Goal: Check status: Check status

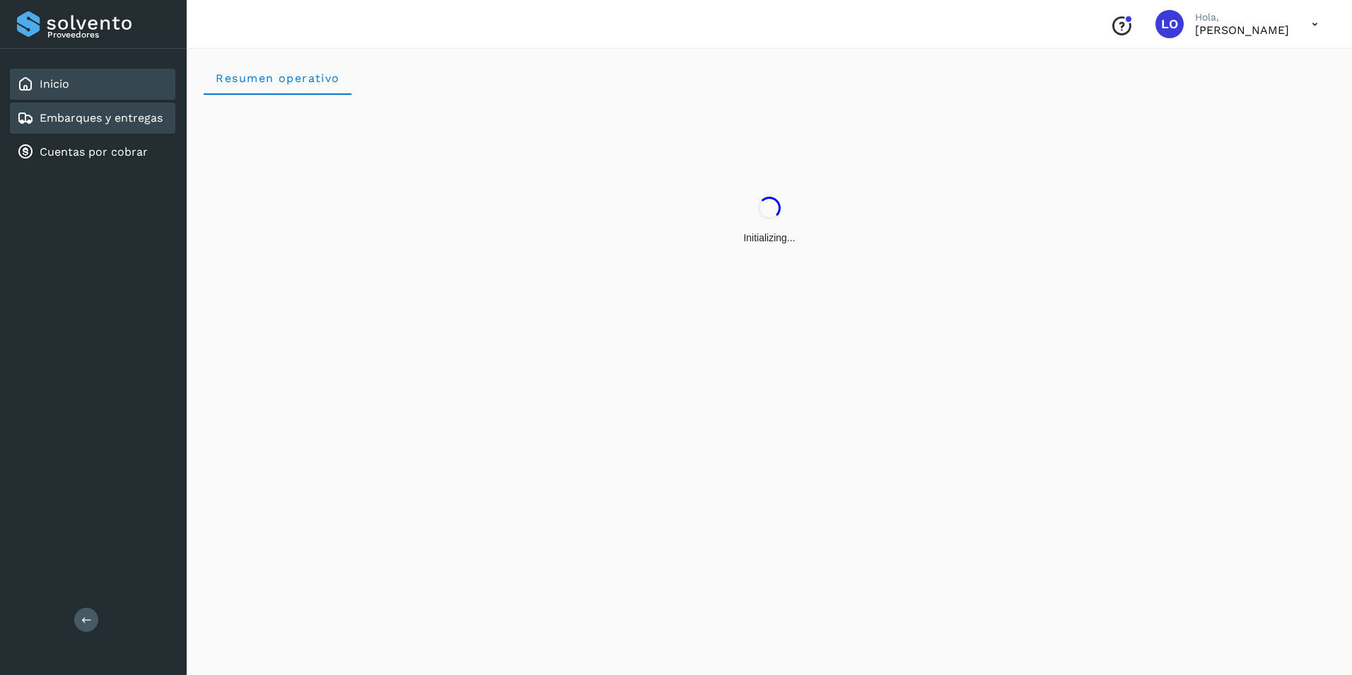
click at [130, 123] on link "Embarques y entregas" at bounding box center [101, 117] width 123 height 13
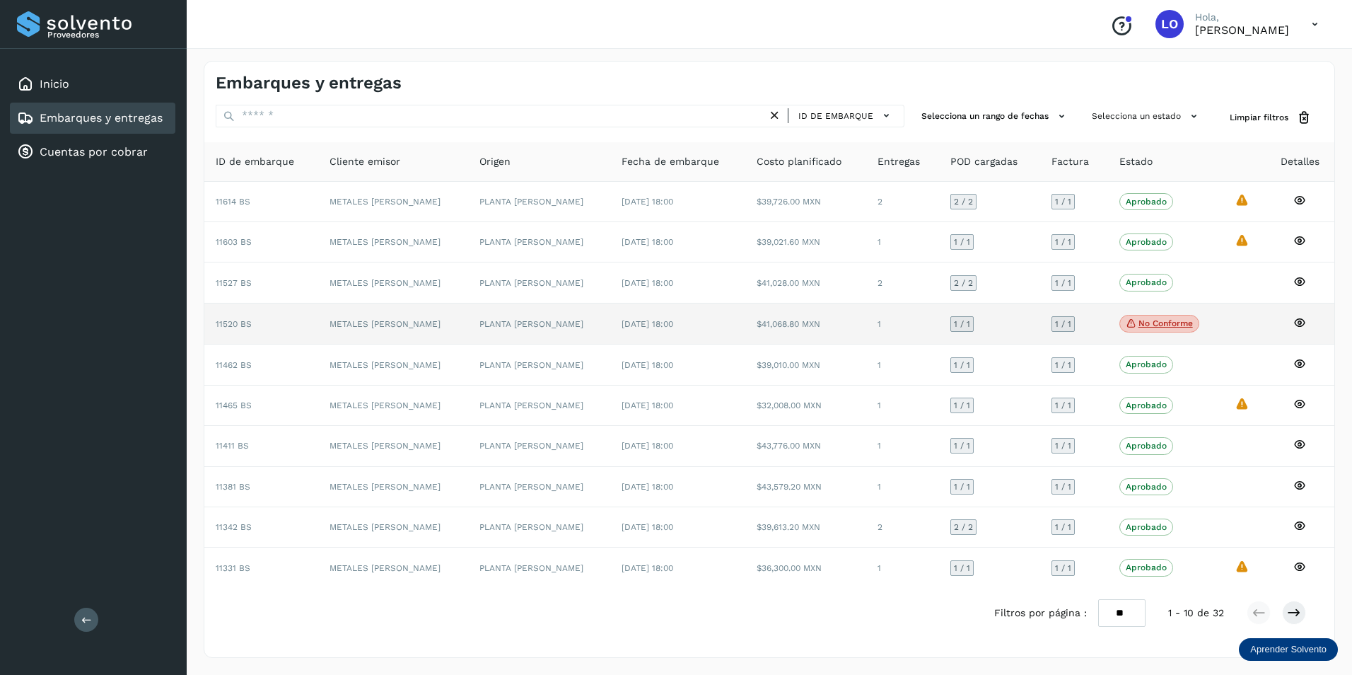
click at [1298, 318] on icon at bounding box center [1300, 322] width 13 height 13
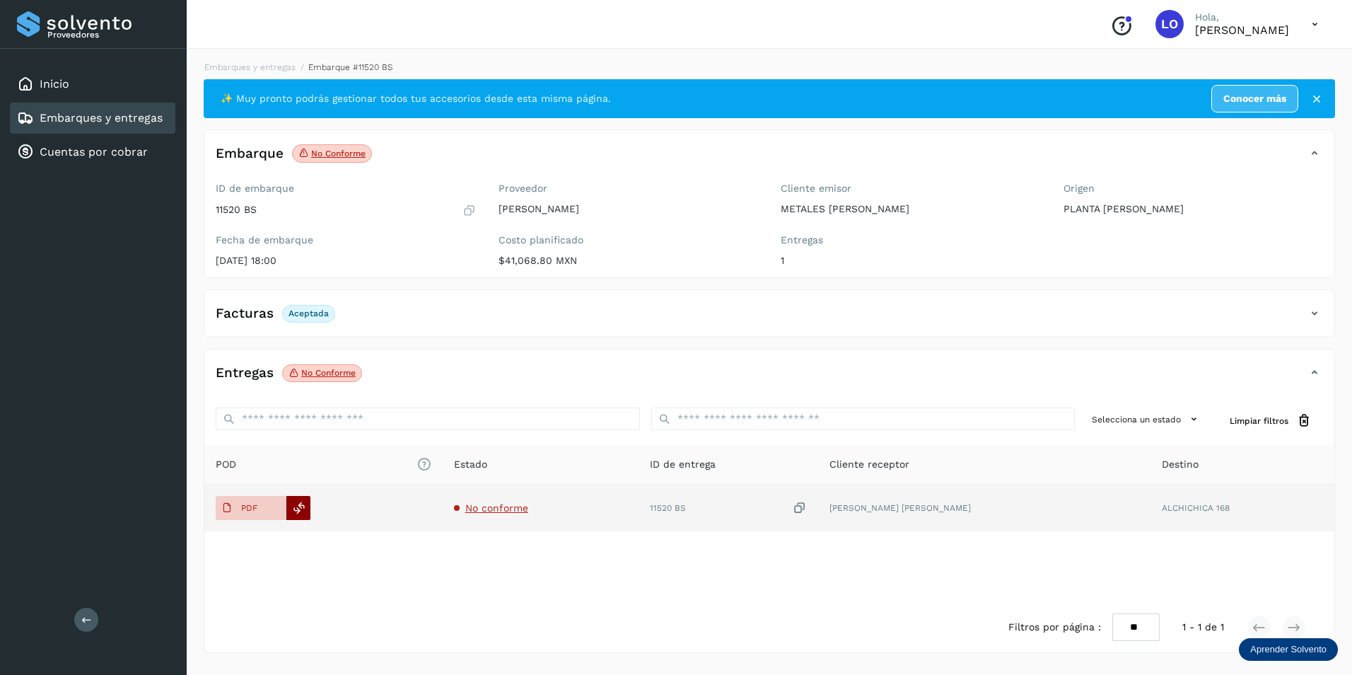
click at [301, 510] on icon at bounding box center [299, 507] width 13 height 13
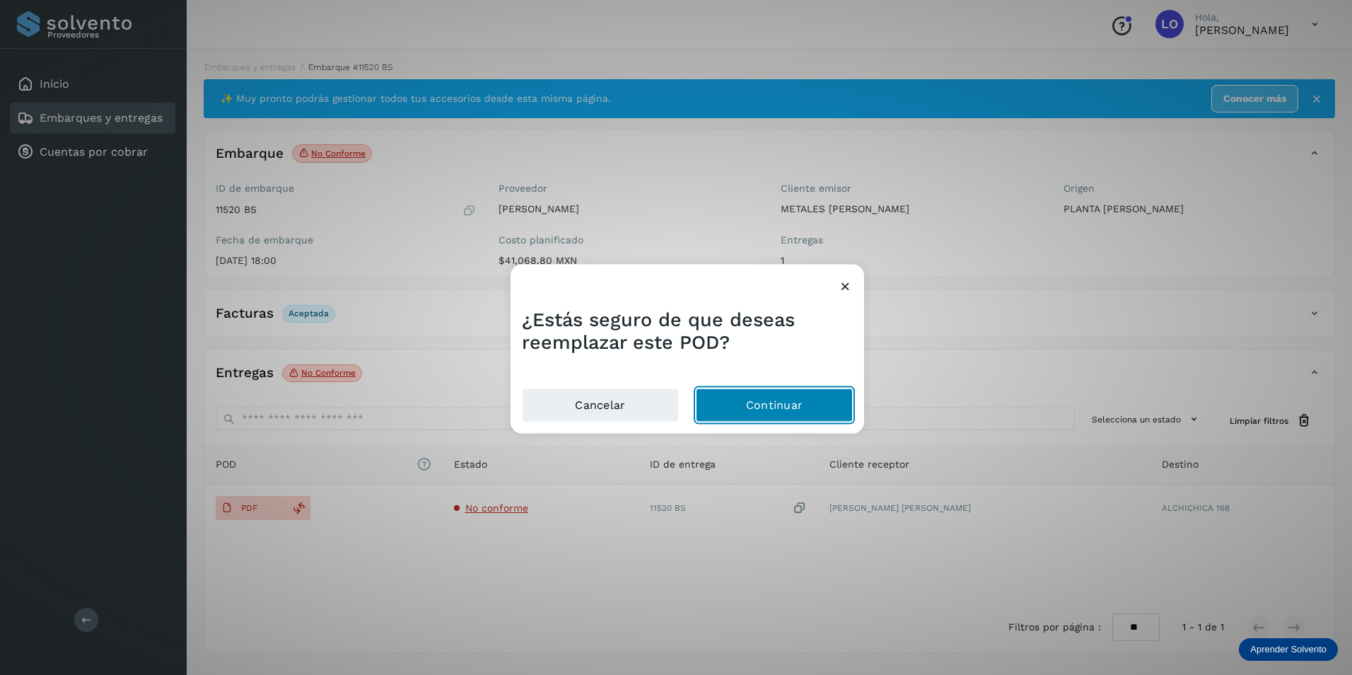
click at [768, 410] on button "Continuar" at bounding box center [774, 405] width 157 height 34
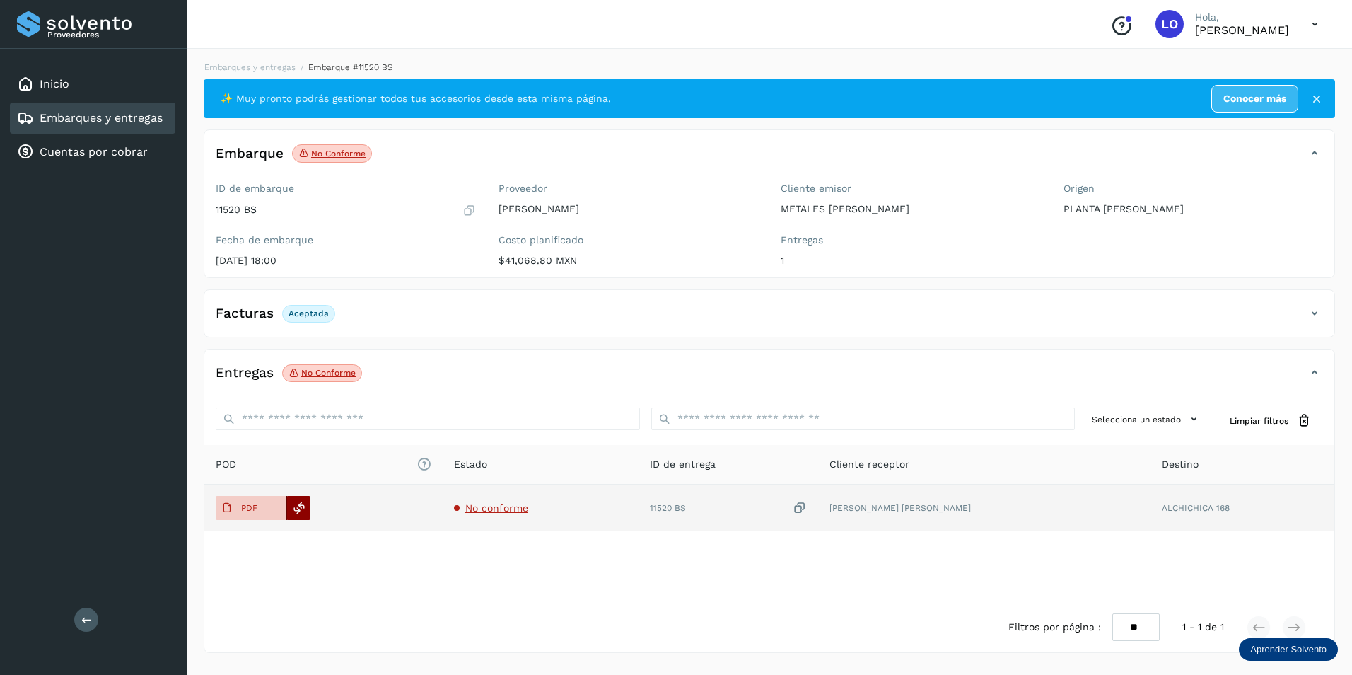
click at [303, 514] on icon at bounding box center [299, 507] width 13 height 13
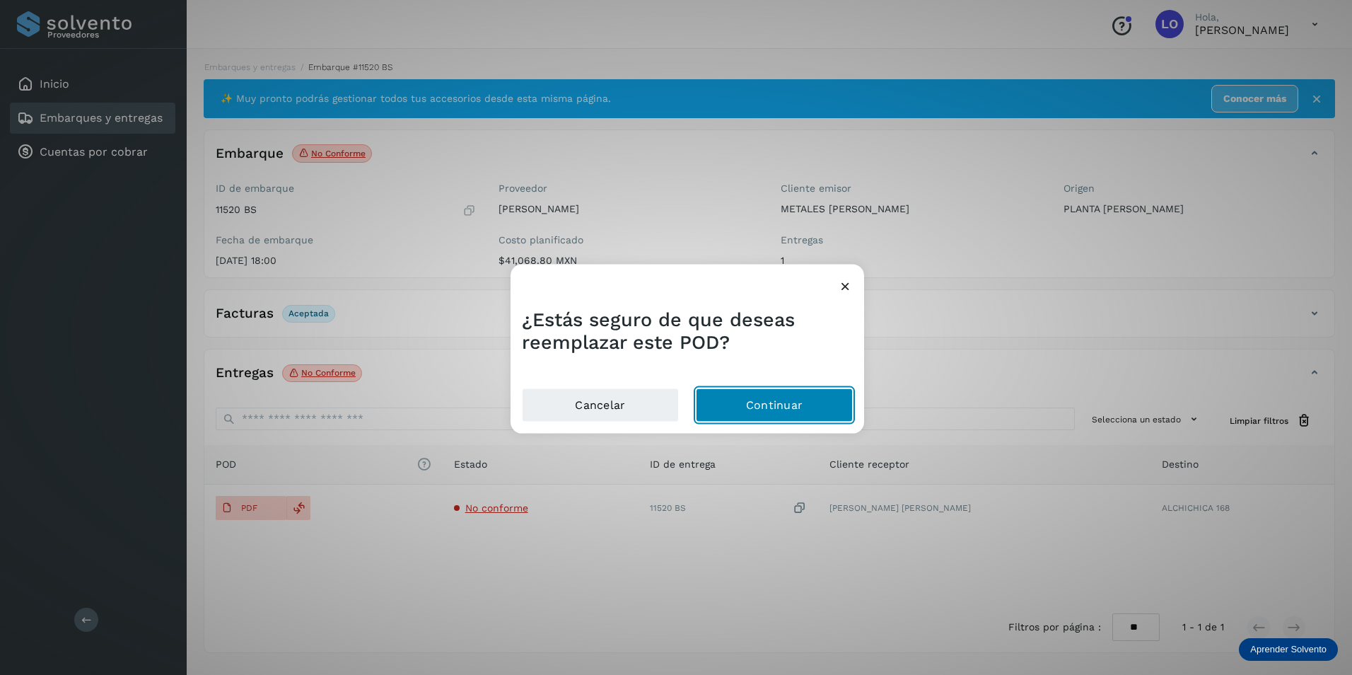
click at [762, 407] on button "Continuar" at bounding box center [774, 405] width 157 height 34
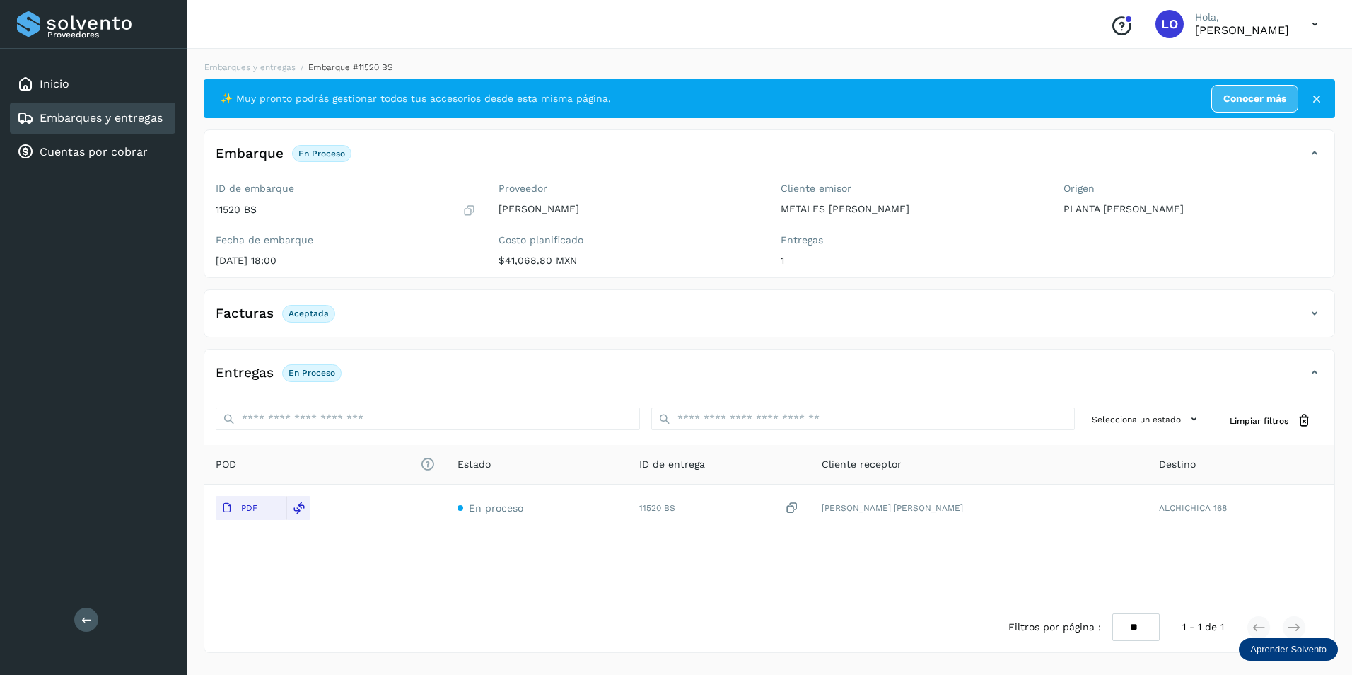
click at [464, 636] on div "Filtros por página : ** ** ** 1 - 1 de 1" at bounding box center [769, 627] width 1130 height 50
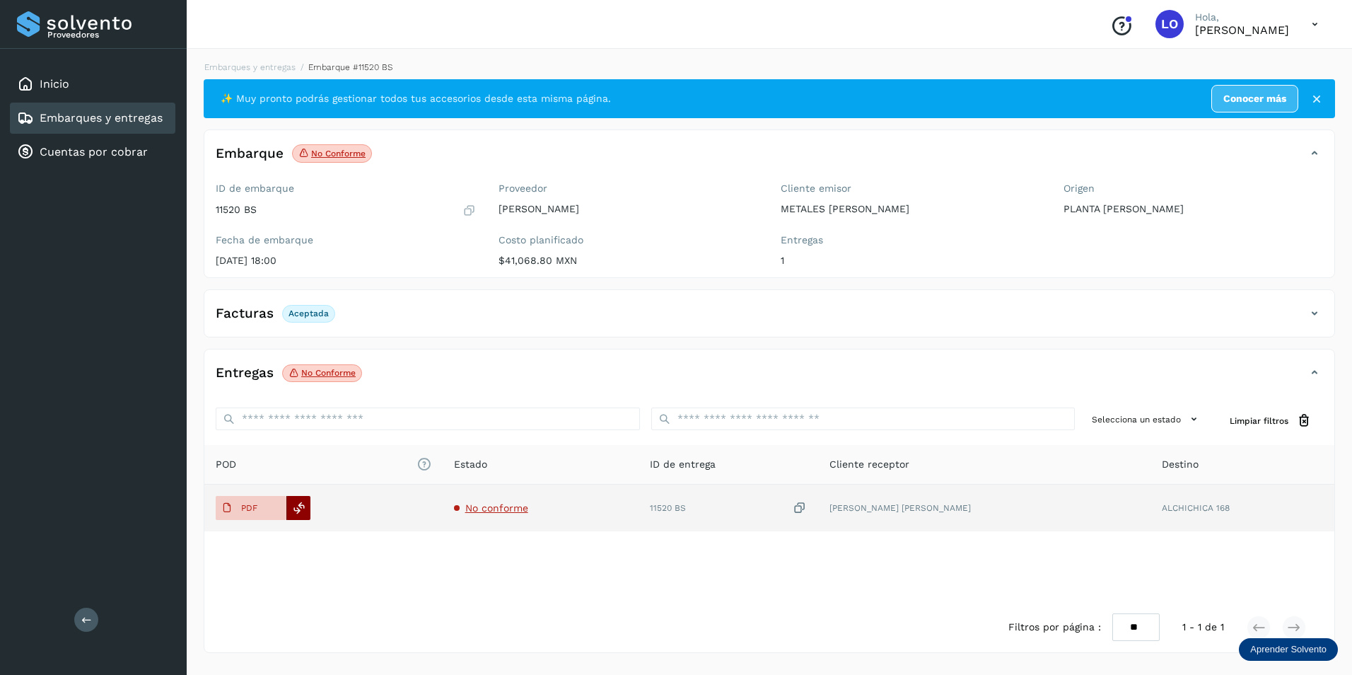
click at [296, 502] on icon at bounding box center [299, 507] width 13 height 13
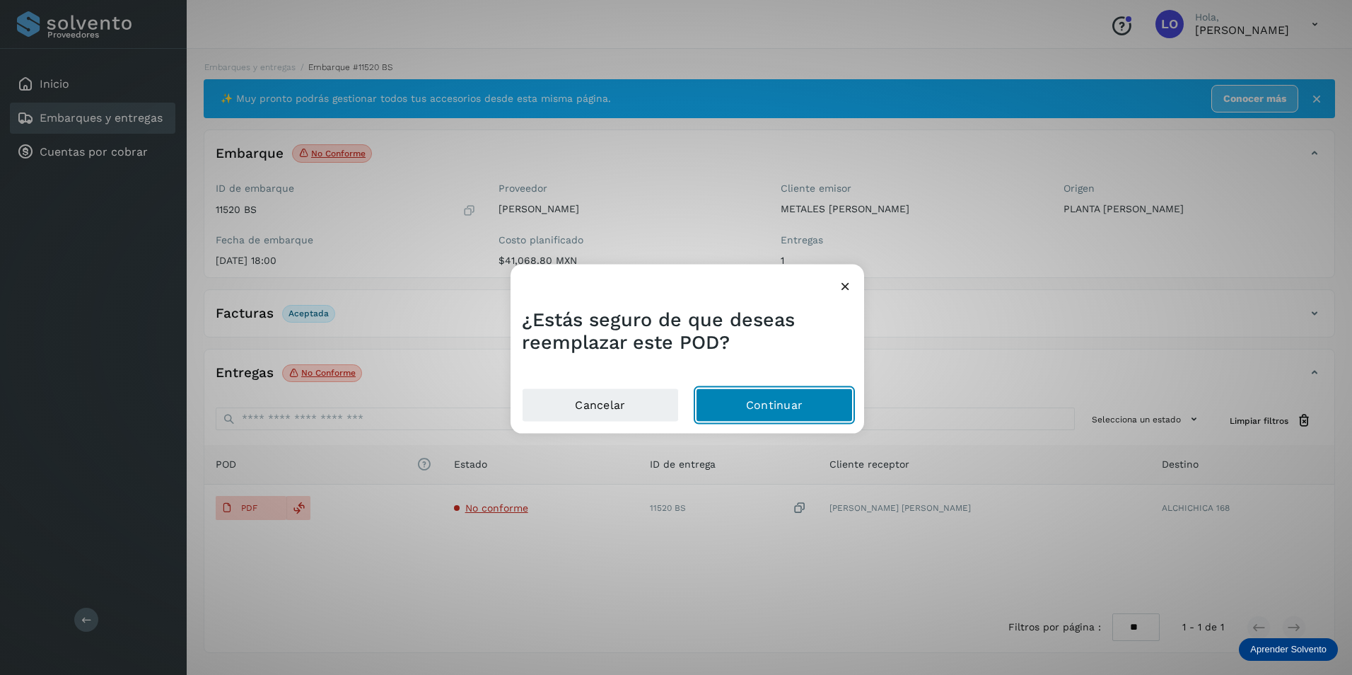
click at [780, 405] on button "Continuar" at bounding box center [774, 405] width 157 height 34
